Goal: Task Accomplishment & Management: Use online tool/utility

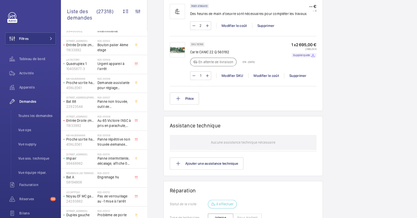
scroll to position [442, 0]
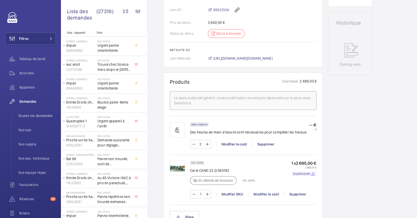
scroll to position [194, 0]
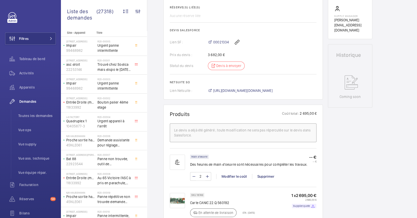
click at [222, 46] on div "00021334" at bounding box center [262, 42] width 109 height 12
click at [222, 45] on div "00021334" at bounding box center [262, 42] width 109 height 12
click at [221, 42] on span "00021334" at bounding box center [221, 42] width 16 height 5
click at [230, 89] on span "https://6461500.app.netsuite.com/app/accounting/transactions/salesord.nl?id=290…" at bounding box center [242, 90] width 59 height 5
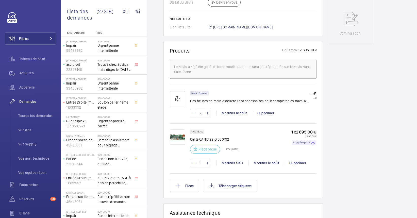
scroll to position [261, 0]
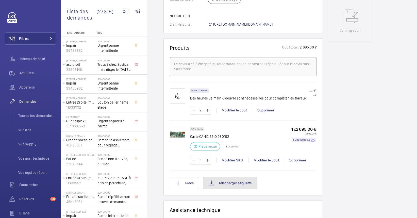
click at [232, 186] on button "Télécharger étiquette" at bounding box center [230, 183] width 54 height 12
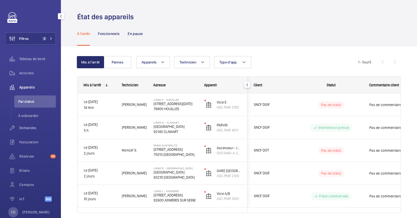
scroll to position [15, 0]
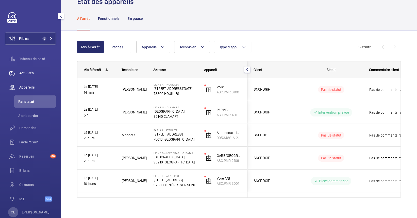
click at [28, 73] on span "Activités" at bounding box center [37, 73] width 37 height 5
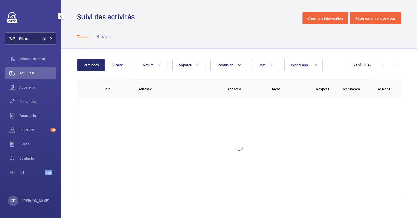
click at [43, 41] on button "Filtres 2" at bounding box center [30, 38] width 51 height 12
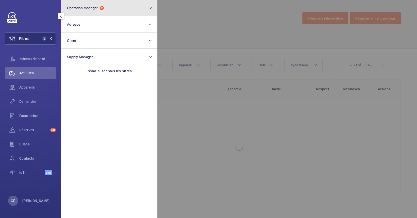
click at [102, 10] on button "Operation manager 2" at bounding box center [109, 8] width 96 height 16
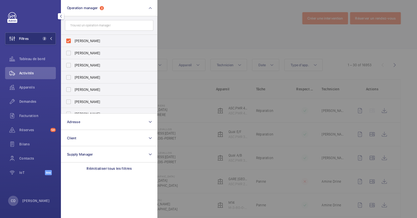
click at [197, 73] on div at bounding box center [365, 109] width 417 height 218
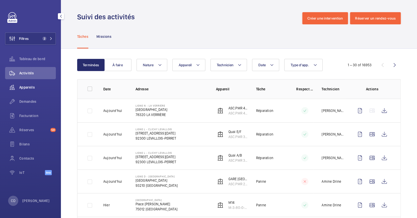
click at [27, 91] on div "Appareils" at bounding box center [30, 87] width 51 height 12
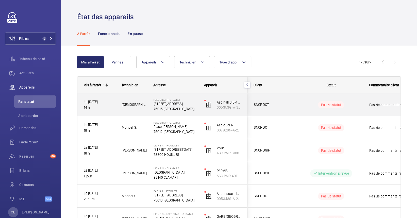
click at [121, 107] on div "Mohammed A." at bounding box center [131, 105] width 31 height 16
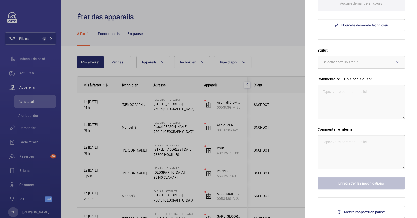
scroll to position [130, 0]
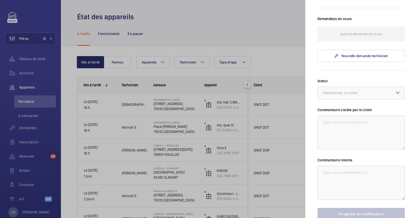
click at [200, 121] on div at bounding box center [208, 109] width 417 height 218
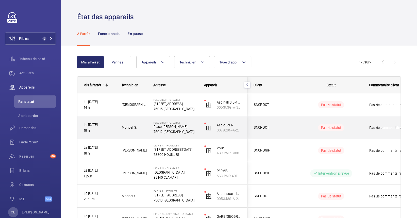
click at [183, 136] on div "Paris Gare de Lyon Place Louis Armand 75012 PARIS" at bounding box center [172, 127] width 50 height 23
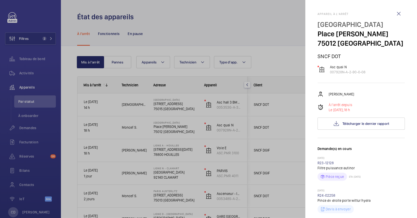
click at [49, 39] on div at bounding box center [208, 109] width 417 height 218
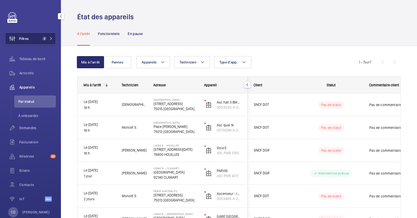
click at [47, 40] on span "2" at bounding box center [46, 39] width 12 height 4
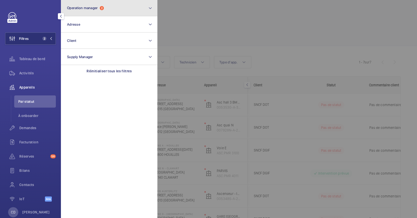
click at [80, 15] on button "Operation manager 2" at bounding box center [109, 8] width 96 height 16
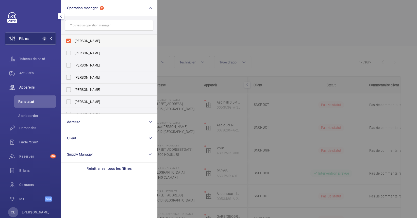
click at [86, 35] on label "[PERSON_NAME]" at bounding box center [105, 41] width 88 height 12
click at [74, 36] on input "[PERSON_NAME]" at bounding box center [68, 41] width 10 height 10
checkbox input "false"
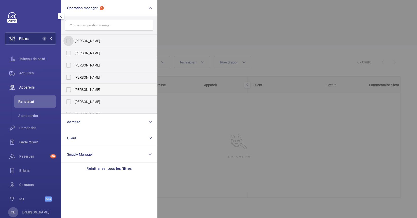
scroll to position [19, 0]
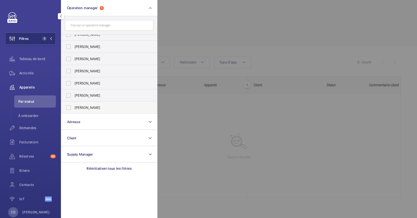
click at [83, 103] on label "Bruno Alves" at bounding box center [105, 107] width 88 height 12
click at [74, 103] on input "Bruno Alves" at bounding box center [68, 107] width 10 height 10
checkbox input "true"
click at [221, 131] on div at bounding box center [365, 109] width 417 height 218
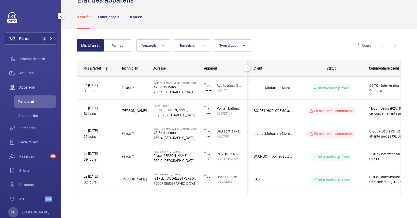
scroll to position [17, 0]
click at [108, 48] on button "Pannes" at bounding box center [117, 45] width 27 height 12
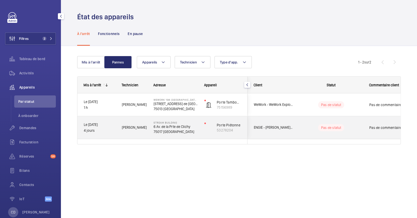
click at [147, 123] on div "STREAM BUILDING 6 Av. de la Prte de Clichy 75017 PARIS" at bounding box center [172, 127] width 50 height 23
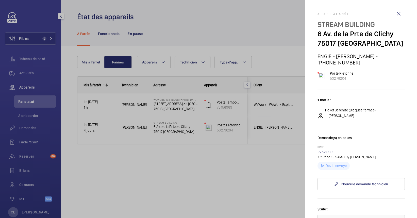
click at [145, 62] on div at bounding box center [208, 109] width 417 height 218
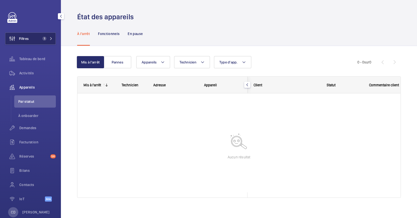
click at [24, 44] on span "Filtres" at bounding box center [16, 38] width 23 height 12
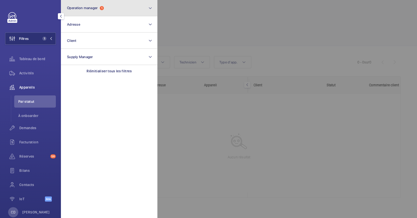
click at [92, 6] on span "Operation manager" at bounding box center [82, 8] width 31 height 4
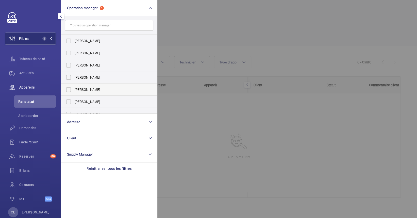
click at [92, 89] on span "[PERSON_NAME]" at bounding box center [110, 89] width 70 height 5
click at [74, 89] on input "[PERSON_NAME]" at bounding box center [68, 89] width 10 height 10
checkbox input "true"
click at [249, 37] on div at bounding box center [365, 109] width 417 height 218
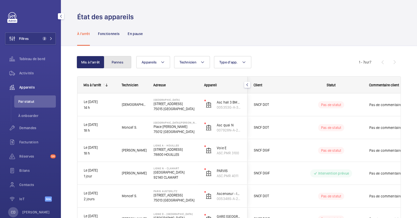
click at [124, 61] on button "Pannes" at bounding box center [117, 62] width 27 height 12
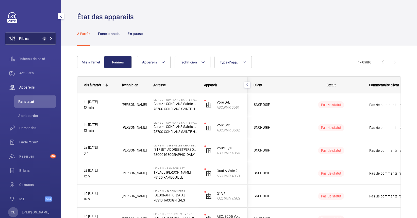
click at [36, 38] on button "Filtres 2" at bounding box center [30, 38] width 51 height 12
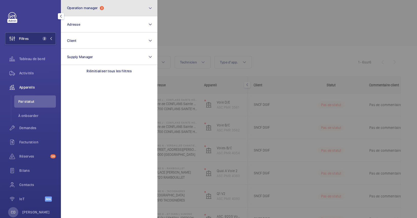
click at [101, 8] on span "2" at bounding box center [102, 8] width 4 height 4
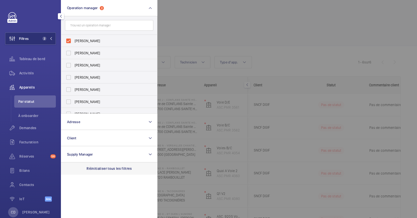
click at [109, 167] on p "Réinitialiser tous les filtres" at bounding box center [108, 168] width 45 height 5
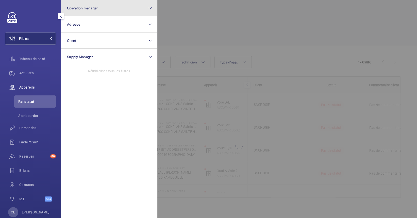
click at [101, 8] on button "Operation manager" at bounding box center [109, 8] width 96 height 16
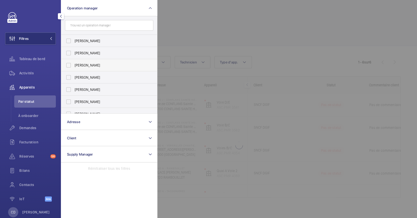
scroll to position [19, 0]
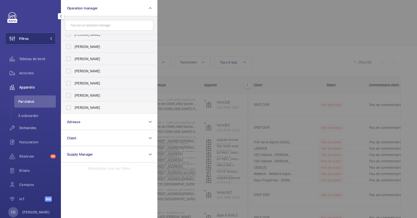
click at [91, 107] on span "Bruno Alves" at bounding box center [110, 107] width 70 height 5
click at [74, 107] on input "Bruno Alves" at bounding box center [68, 107] width 10 height 10
checkbox input "true"
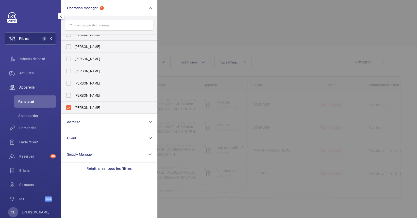
drag, startPoint x: 271, startPoint y: 68, endPoint x: 264, endPoint y: 84, distance: 17.1
click at [270, 68] on div at bounding box center [365, 109] width 417 height 218
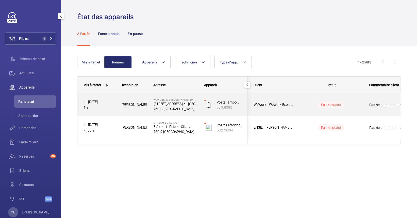
click at [169, 100] on div "WeWork 198 France - Portes 198 Av. de France 75013 PARIS" at bounding box center [175, 104] width 44 height 13
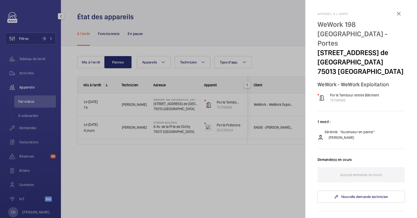
click at [152, 153] on div at bounding box center [208, 109] width 417 height 218
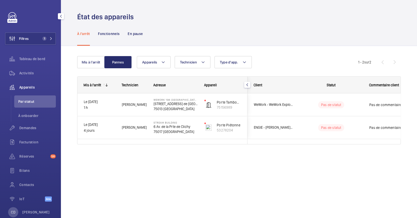
click at [146, 131] on div "Bruno A." at bounding box center [131, 127] width 31 height 16
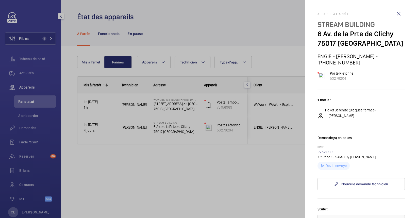
click at [105, 165] on div at bounding box center [208, 109] width 417 height 218
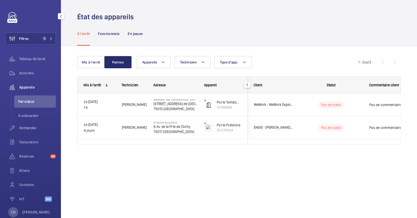
drag, startPoint x: 26, startPoint y: 101, endPoint x: 44, endPoint y: 108, distance: 18.8
click at [26, 101] on span "Par statut" at bounding box center [37, 101] width 38 height 5
click at [32, 70] on div "Activités" at bounding box center [30, 73] width 51 height 12
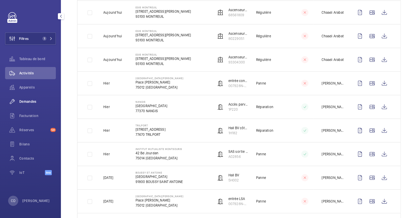
click at [30, 107] on div "Demandes" at bounding box center [30, 101] width 51 height 12
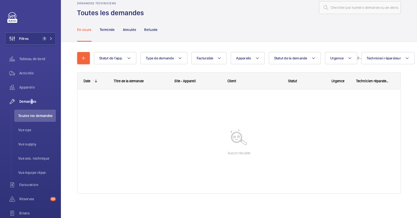
scroll to position [11, 0]
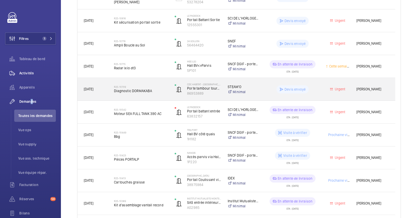
scroll to position [151, 0]
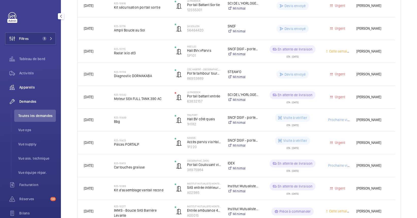
click at [26, 84] on div "Appareils" at bounding box center [30, 87] width 51 height 12
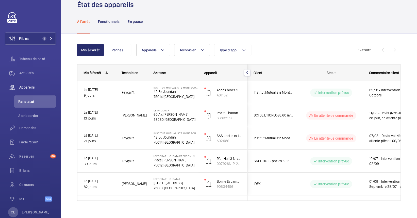
scroll to position [19, 0]
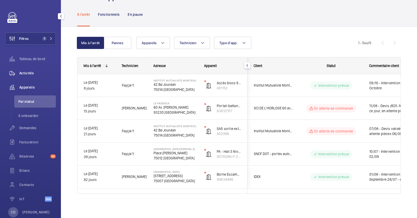
drag, startPoint x: 15, startPoint y: 73, endPoint x: 48, endPoint y: 74, distance: 33.0
click at [15, 73] on wm-front-icon-button at bounding box center [12, 73] width 14 height 12
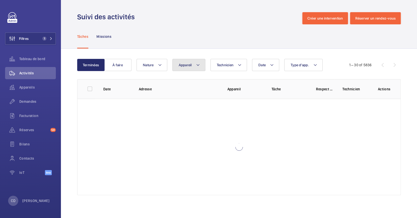
click at [201, 64] on button "Appareil" at bounding box center [188, 65] width 33 height 12
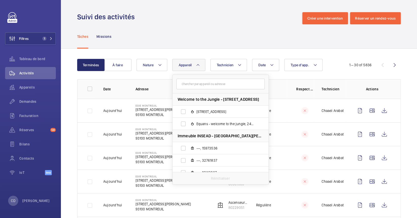
click at [197, 82] on input "text" at bounding box center [220, 84] width 88 height 11
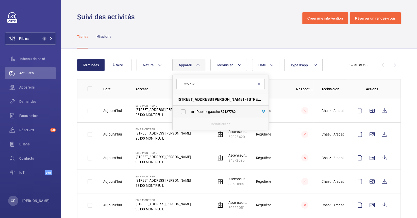
type input "87127782"
click at [191, 114] on label "Duplex gauche, 87127782" at bounding box center [216, 112] width 88 height 12
click at [188, 114] on input "Duplex gauche, 87127782" at bounding box center [183, 112] width 10 height 10
checkbox input "true"
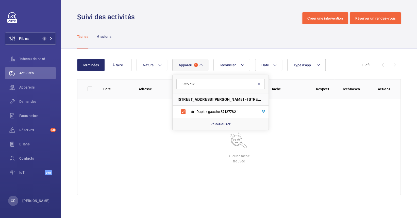
click at [235, 19] on div "Suivi des activités Créer une intervention Réserver un rendez-vous" at bounding box center [238, 18] width 323 height 12
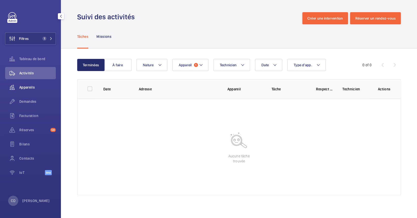
drag, startPoint x: 26, startPoint y: 88, endPoint x: 34, endPoint y: 91, distance: 8.4
click at [26, 89] on span "Appareils" at bounding box center [37, 87] width 37 height 5
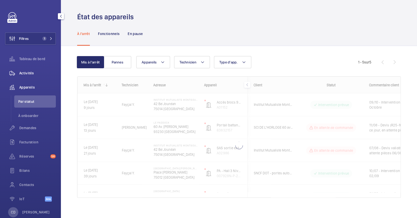
click at [24, 72] on span "Activités" at bounding box center [37, 73] width 37 height 5
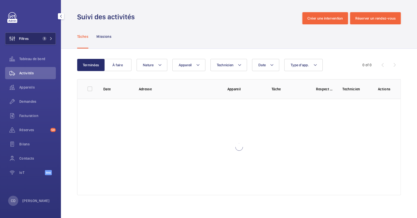
click at [46, 38] on span "1" at bounding box center [46, 39] width 12 height 4
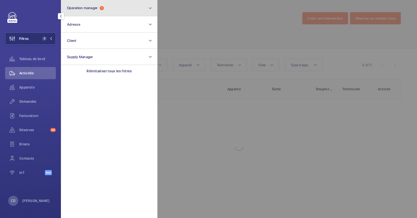
click at [103, 12] on button "Operation manager 1" at bounding box center [109, 8] width 96 height 16
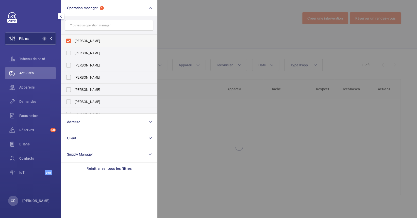
click at [94, 40] on span "Bruno Alves" at bounding box center [110, 40] width 70 height 5
click at [74, 40] on input "Bruno Alves" at bounding box center [68, 41] width 10 height 10
checkbox input "false"
click at [258, 184] on div at bounding box center [365, 109] width 417 height 218
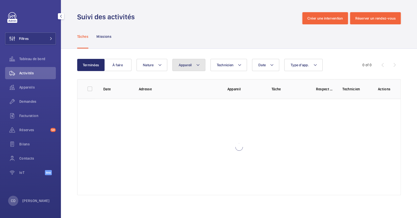
click at [192, 69] on button "Appareil" at bounding box center [188, 65] width 33 height 12
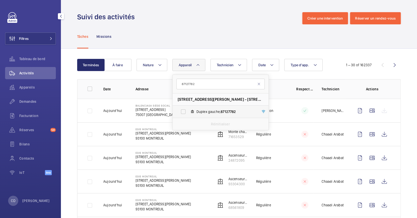
type input "87127782"
click at [218, 114] on label "Duplex gauche, 87127782" at bounding box center [216, 112] width 88 height 12
click at [188, 114] on input "Duplex gauche, 87127782" at bounding box center [183, 112] width 10 height 10
checkbox input "true"
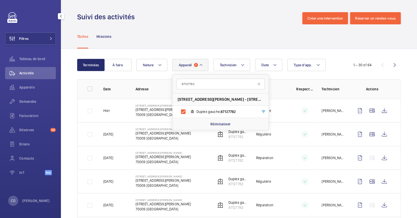
click at [123, 138] on td "11/07/2025" at bounding box center [111, 134] width 32 height 24
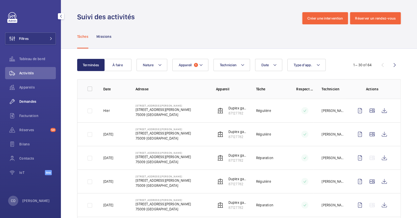
click at [33, 105] on div "Demandes" at bounding box center [30, 101] width 51 height 12
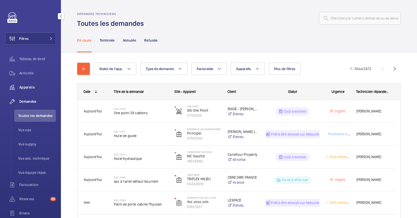
click at [33, 87] on span "Appareils" at bounding box center [37, 87] width 37 height 5
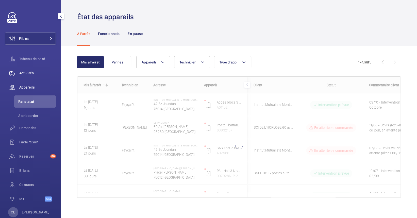
click at [39, 75] on span "Activités" at bounding box center [37, 73] width 37 height 5
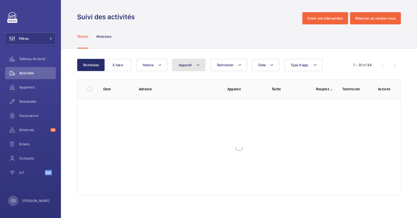
click at [180, 66] on span "Appareil" at bounding box center [185, 65] width 13 height 4
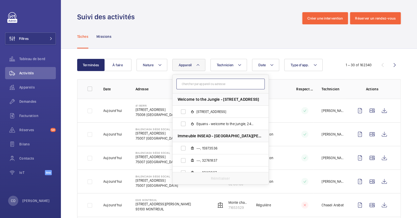
paste input "5P065"
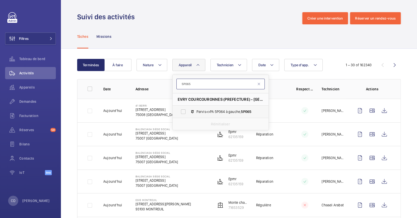
type input "5P065"
click at [220, 113] on span "Parvis<>PA 5P064 à gauche, 5P065" at bounding box center [225, 111] width 59 height 5
click at [188, 113] on input "Parvis<>PA 5P064 à gauche, 5P065" at bounding box center [183, 112] width 10 height 10
checkbox input "true"
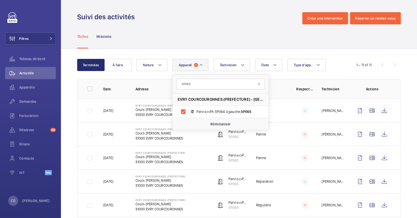
click at [306, 115] on td at bounding box center [300, 111] width 25 height 24
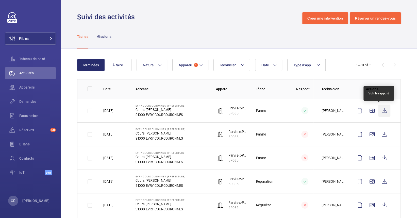
click at [381, 111] on wm-front-icon-button at bounding box center [384, 111] width 12 height 12
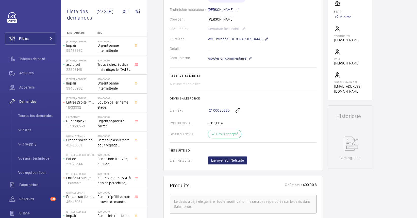
scroll to position [116, 0]
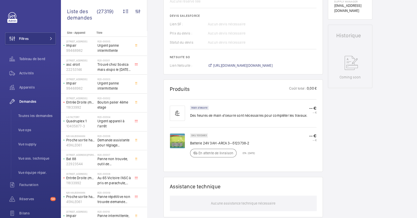
scroll to position [223, 0]
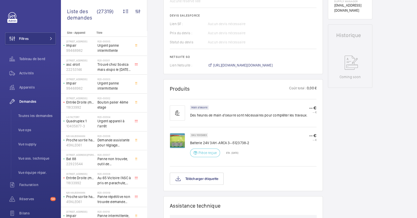
scroll to position [270, 0]
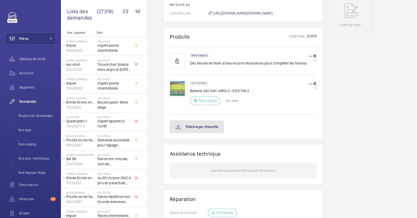
click at [213, 128] on button "Télécharger étiquette" at bounding box center [197, 126] width 54 height 12
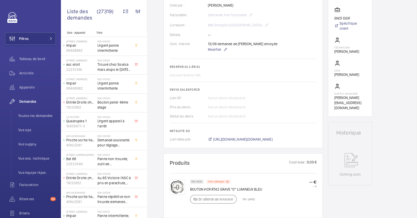
scroll to position [169, 0]
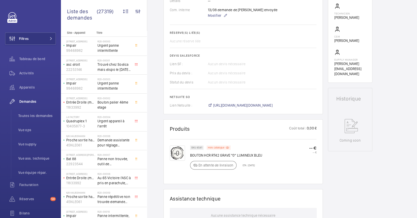
click at [291, 16] on div "Com. interne 13/08 demande de devis envoyée Modifier" at bounding box center [243, 12] width 147 height 11
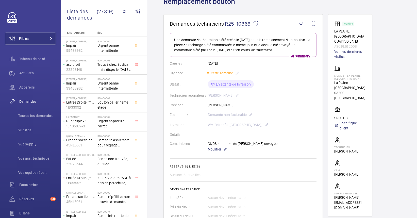
scroll to position [0, 0]
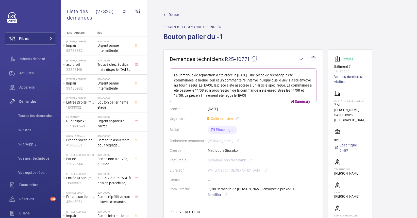
scroll to position [34, 0]
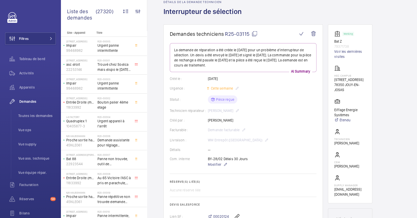
scroll to position [34, 0]
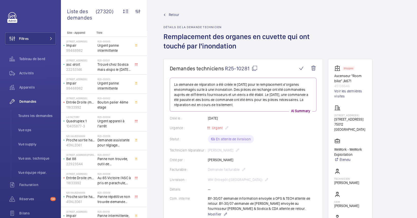
scroll to position [34, 0]
